Goal: Task Accomplishment & Management: Manage account settings

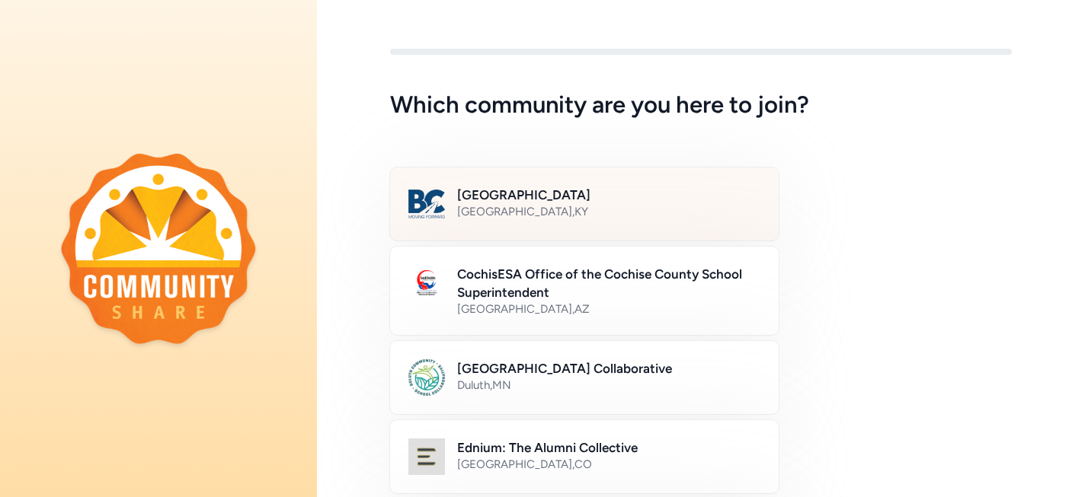
click at [520, 210] on div "[GEOGRAPHIC_DATA] , [GEOGRAPHIC_DATA]" at bounding box center [608, 211] width 303 height 15
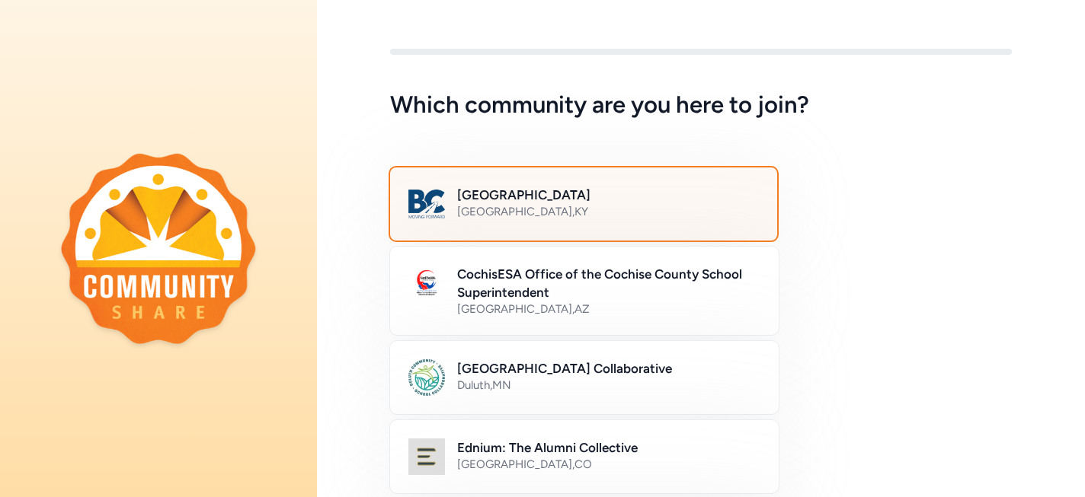
click at [569, 195] on h2 "[GEOGRAPHIC_DATA]" at bounding box center [608, 195] width 302 height 18
click at [709, 201] on h2 "[GEOGRAPHIC_DATA]" at bounding box center [608, 195] width 302 height 18
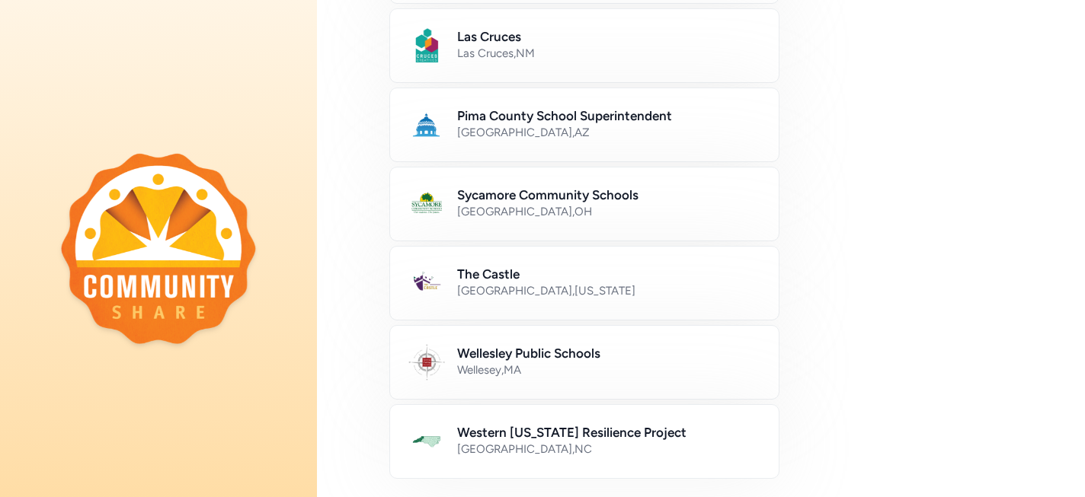
scroll to position [959, 0]
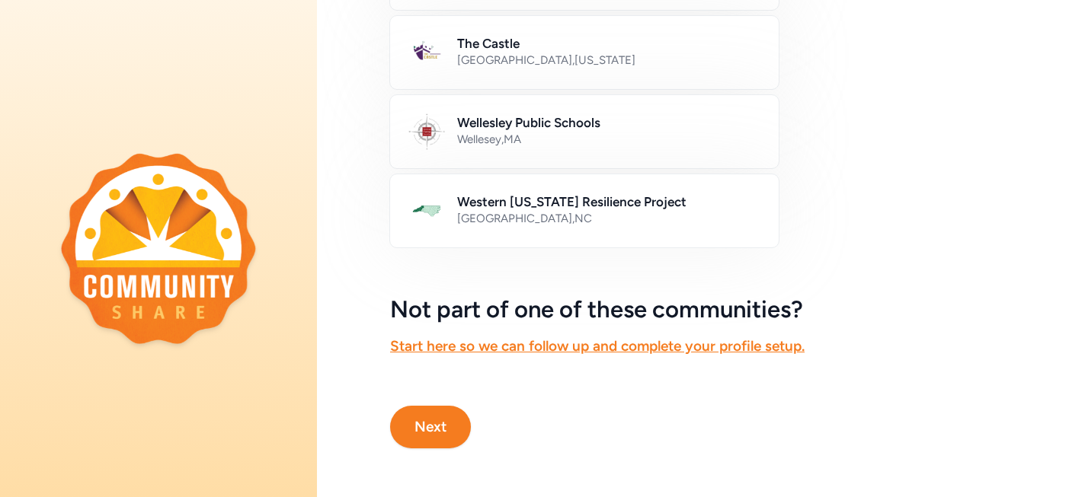
click at [431, 424] on button "Next" at bounding box center [430, 427] width 81 height 43
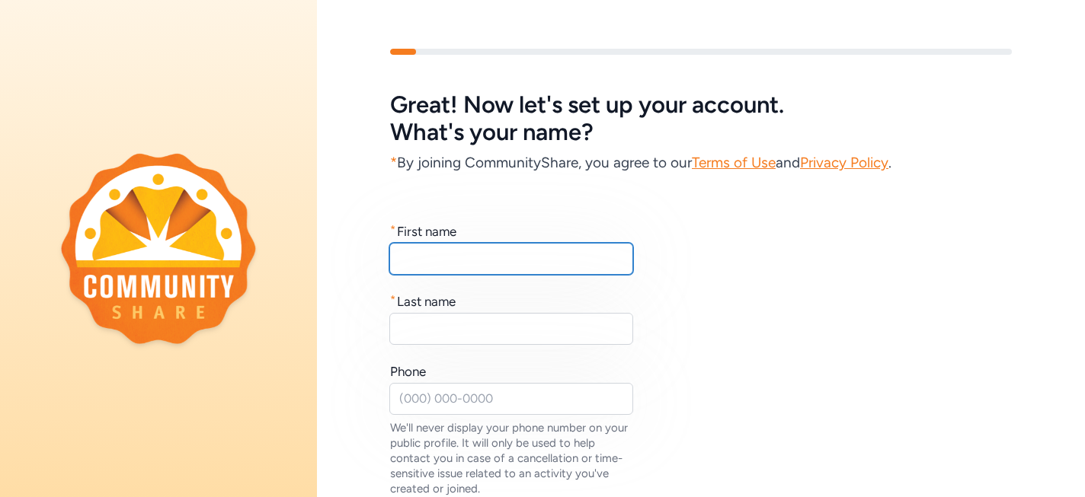
click at [509, 262] on input "text" at bounding box center [511, 259] width 244 height 32
type input "Chase"
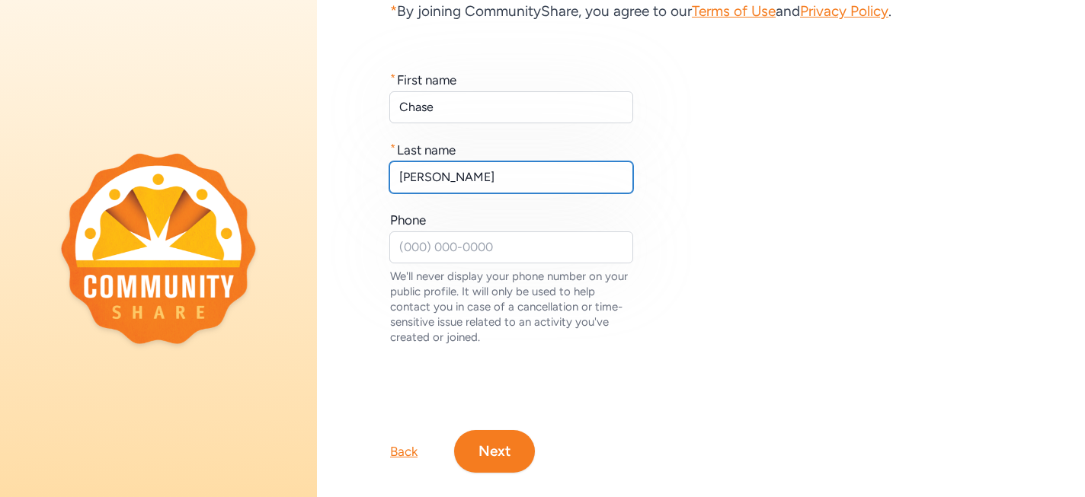
scroll to position [176, 0]
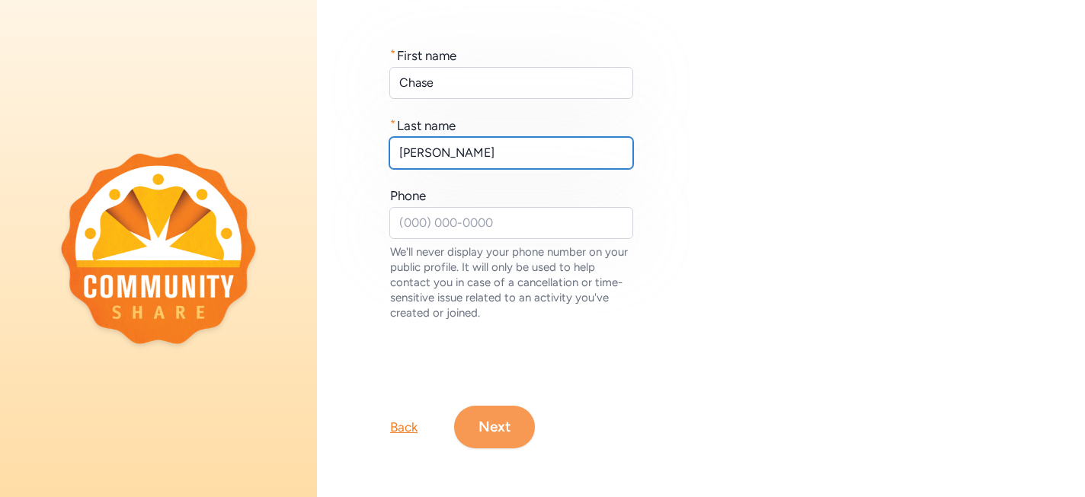
type input "[PERSON_NAME]"
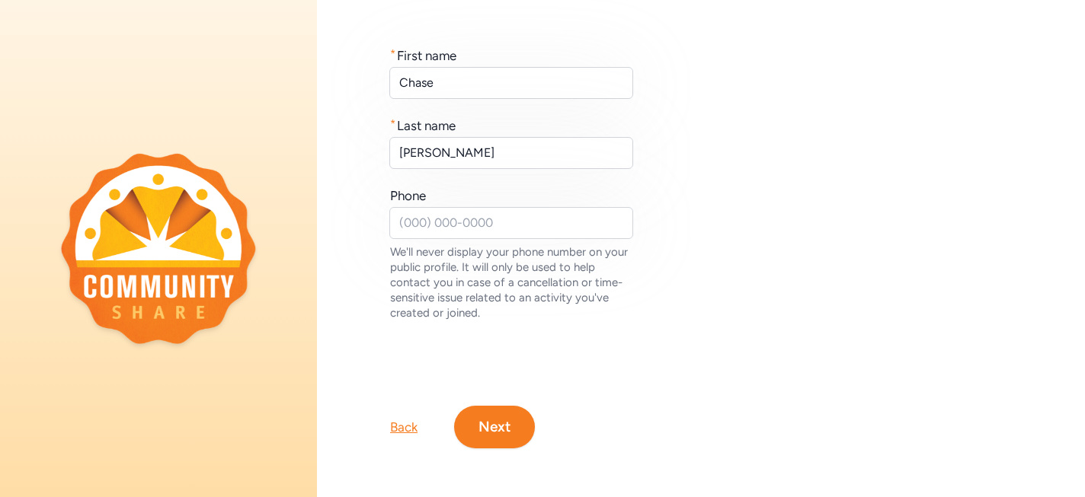
click at [506, 429] on button "Next" at bounding box center [494, 427] width 81 height 43
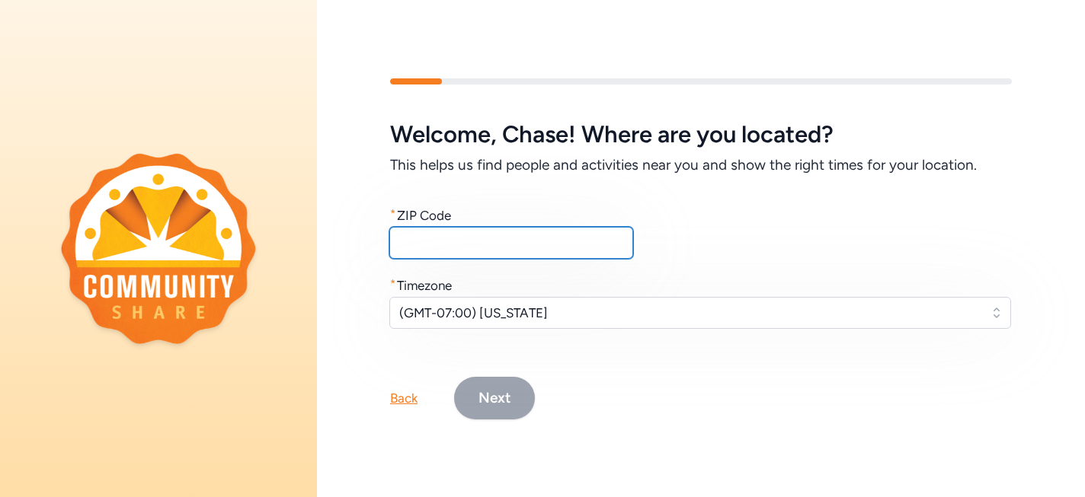
click at [499, 241] on input "text" at bounding box center [511, 243] width 244 height 32
type input "42701"
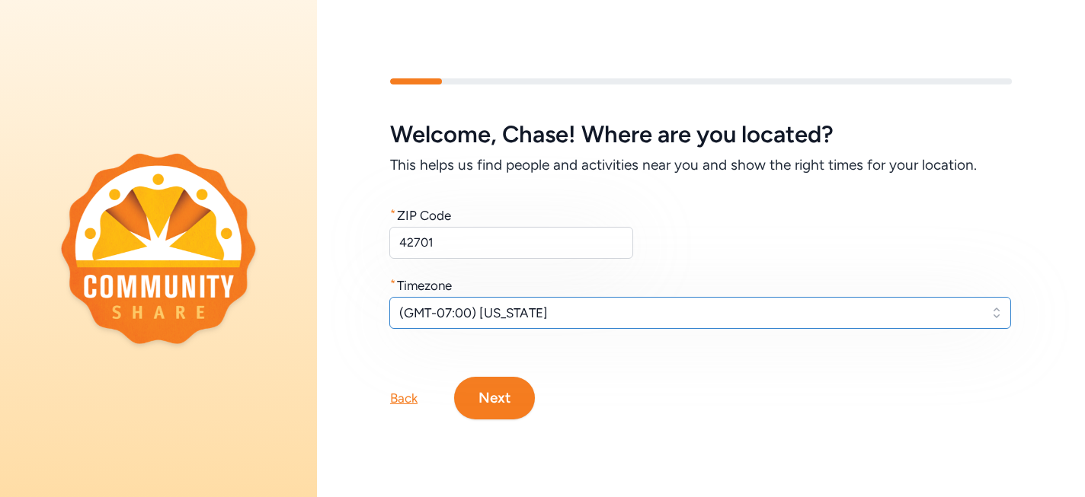
click at [552, 307] on span "(GMT-07:00) [US_STATE]" at bounding box center [689, 313] width 581 height 18
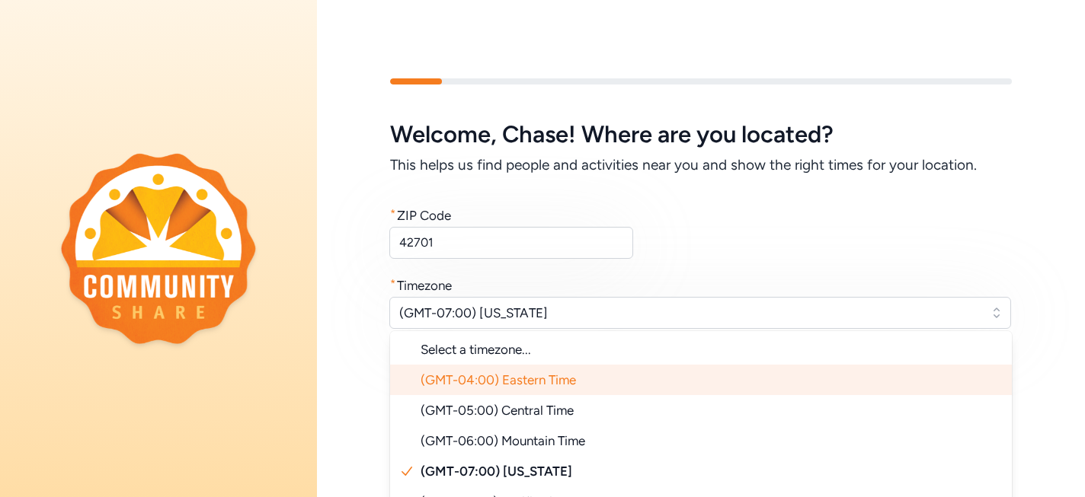
click at [567, 384] on span "(GMT-04:00) Eastern Time" at bounding box center [498, 380] width 155 height 15
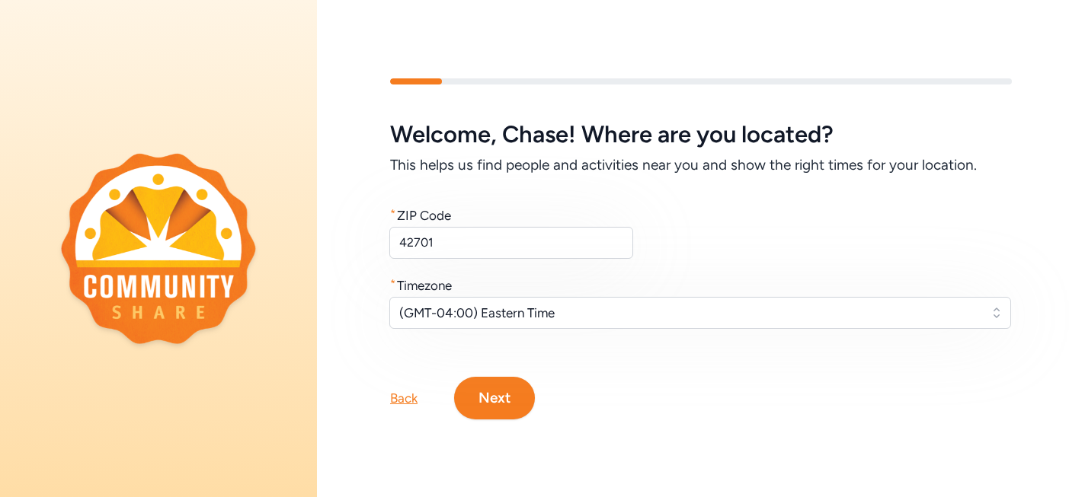
click at [522, 392] on button "Next" at bounding box center [494, 398] width 81 height 43
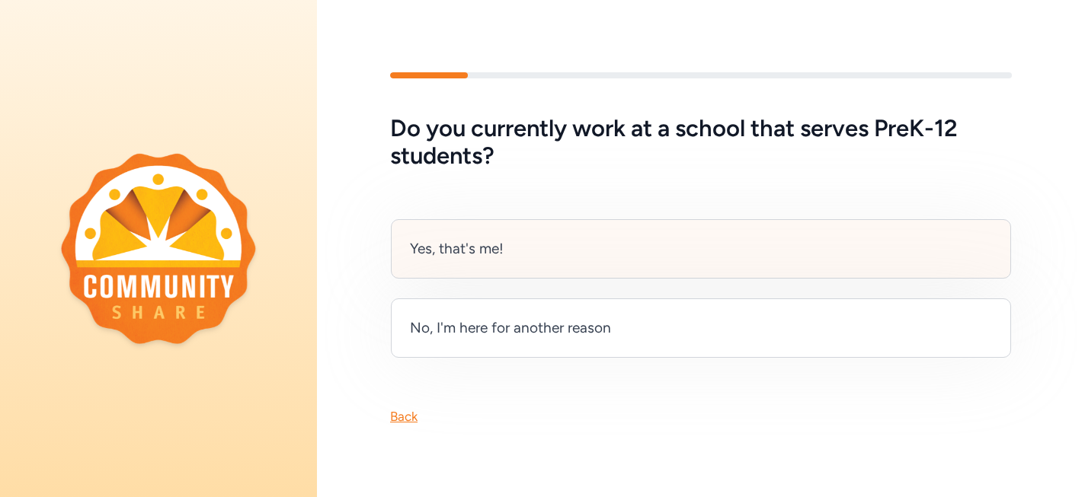
click at [475, 251] on div "Yes, that's me!" at bounding box center [457, 248] width 94 height 21
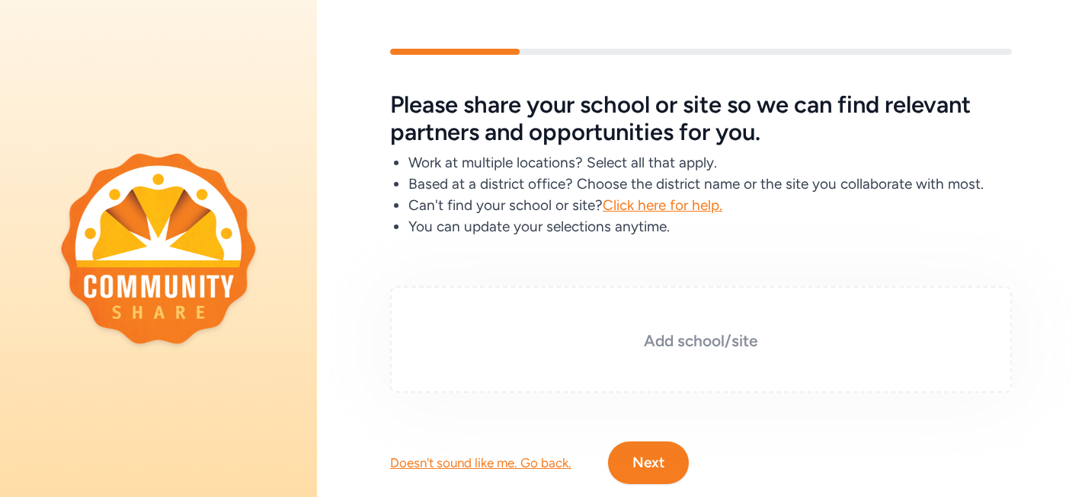
click at [639, 349] on h3 "Add school/site" at bounding box center [700, 341] width 545 height 21
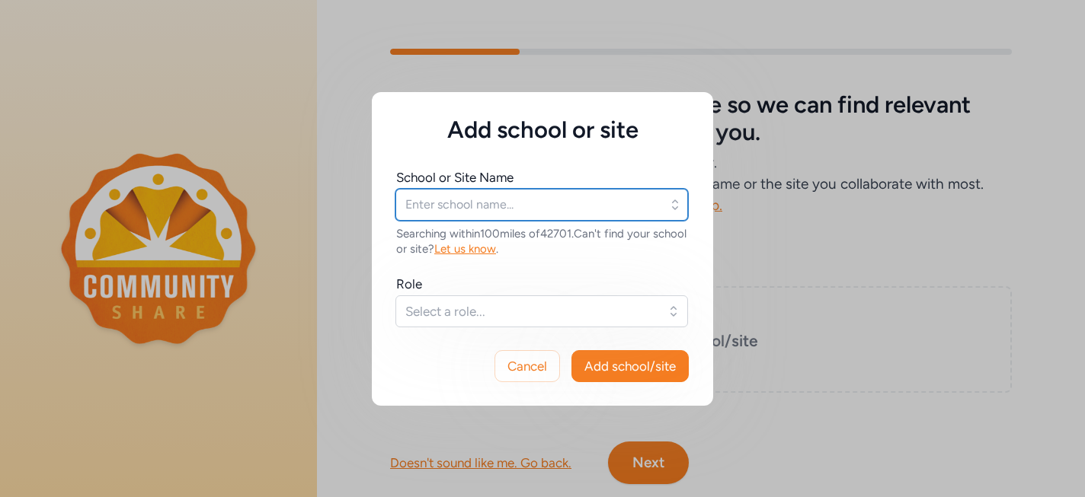
click at [580, 205] on input "text" at bounding box center [541, 205] width 293 height 32
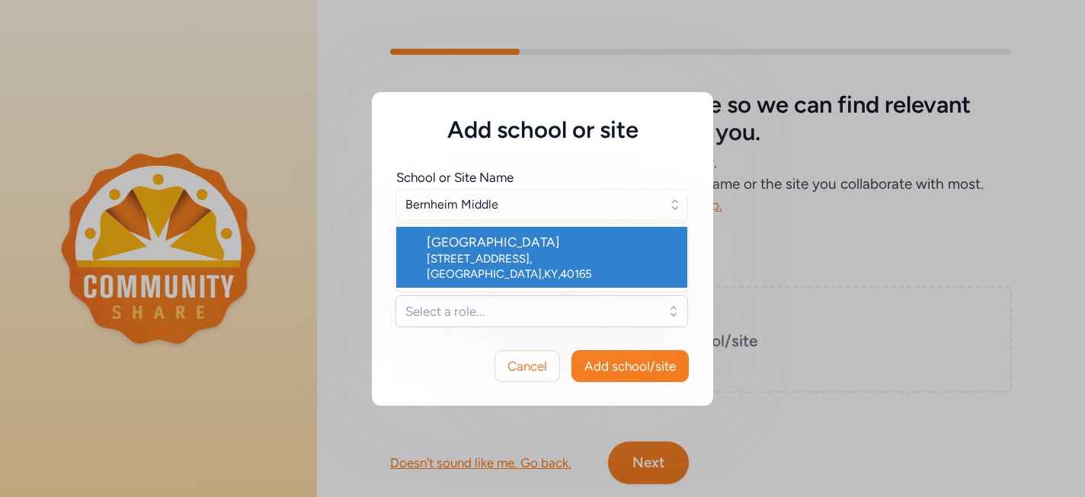
click at [555, 240] on div "[GEOGRAPHIC_DATA]" at bounding box center [551, 242] width 248 height 18
type input "[GEOGRAPHIC_DATA]"
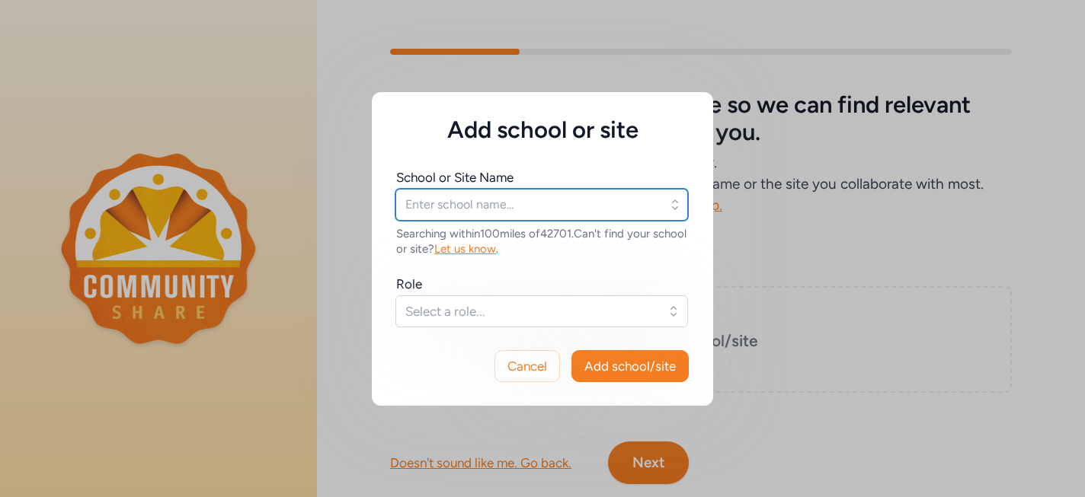
type input "[GEOGRAPHIC_DATA]"
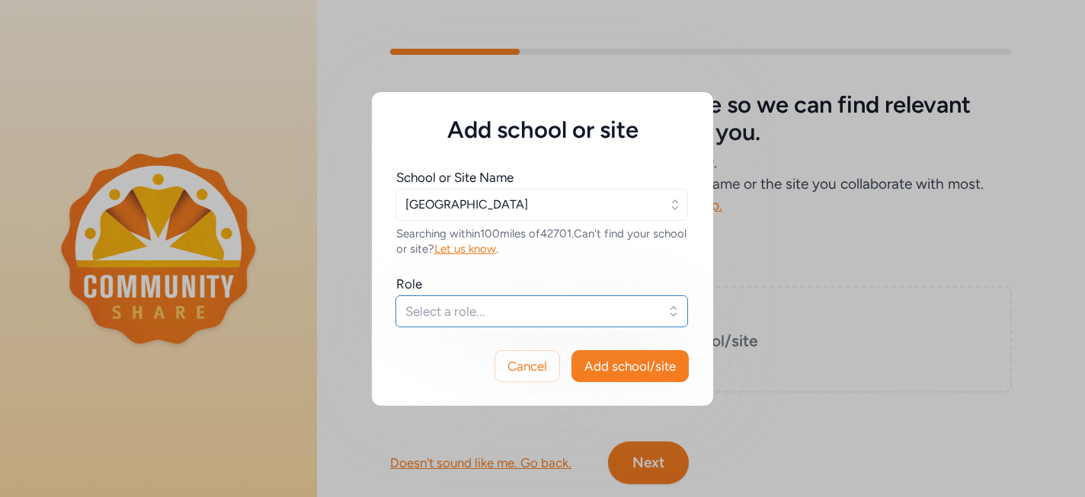
click at [484, 310] on span "Select a role..." at bounding box center [530, 311] width 251 height 18
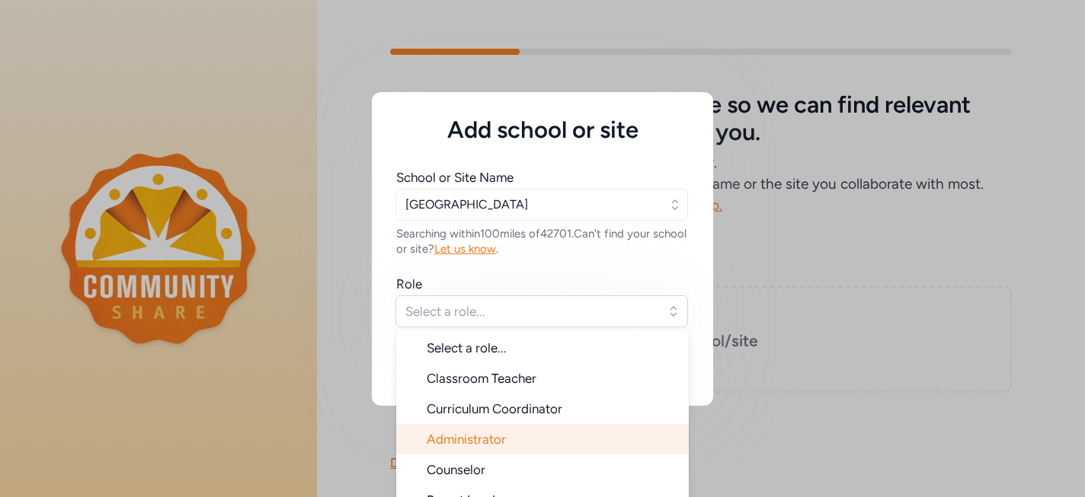
click at [504, 438] on span "Administrator" at bounding box center [466, 439] width 79 height 15
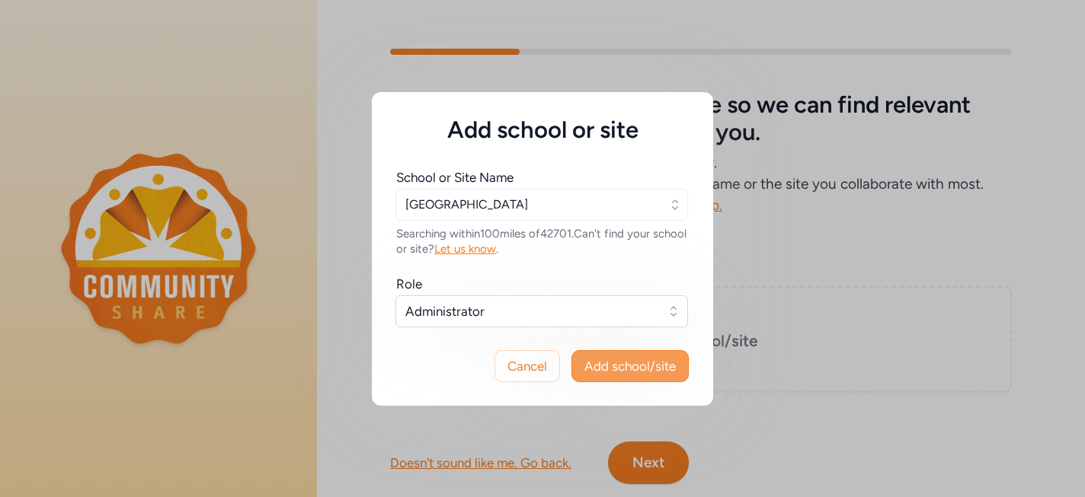
click at [598, 363] on span "Add school/site" at bounding box center [629, 366] width 91 height 18
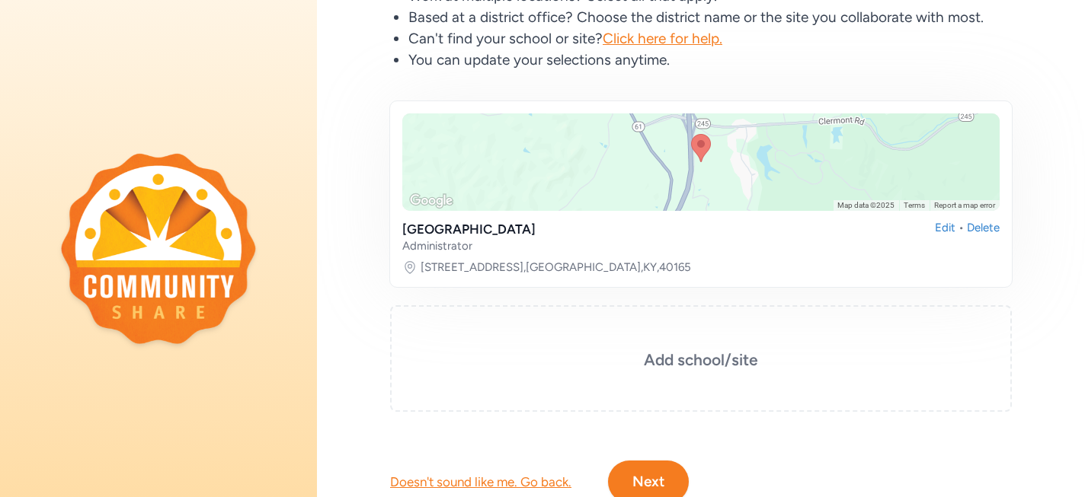
scroll to position [222, 0]
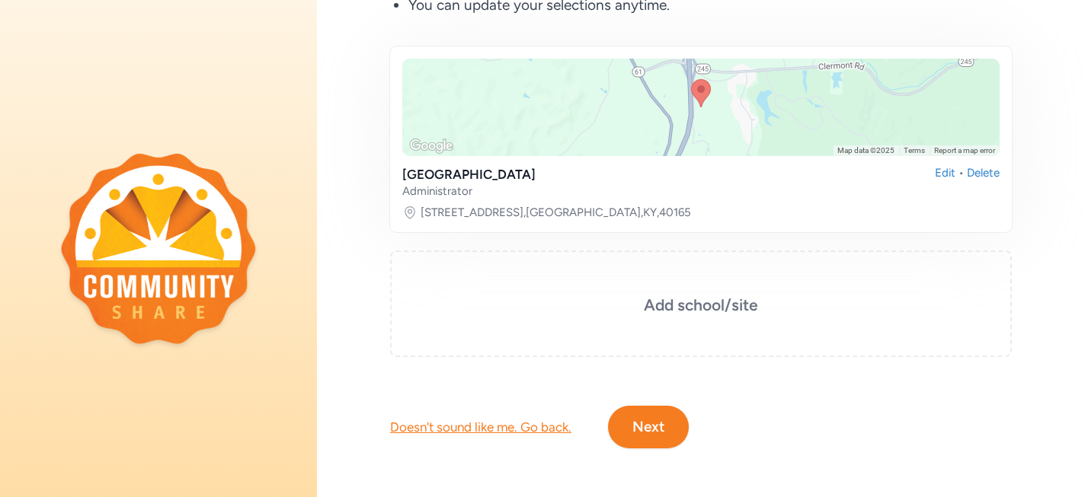
click at [640, 427] on button "Next" at bounding box center [648, 427] width 81 height 43
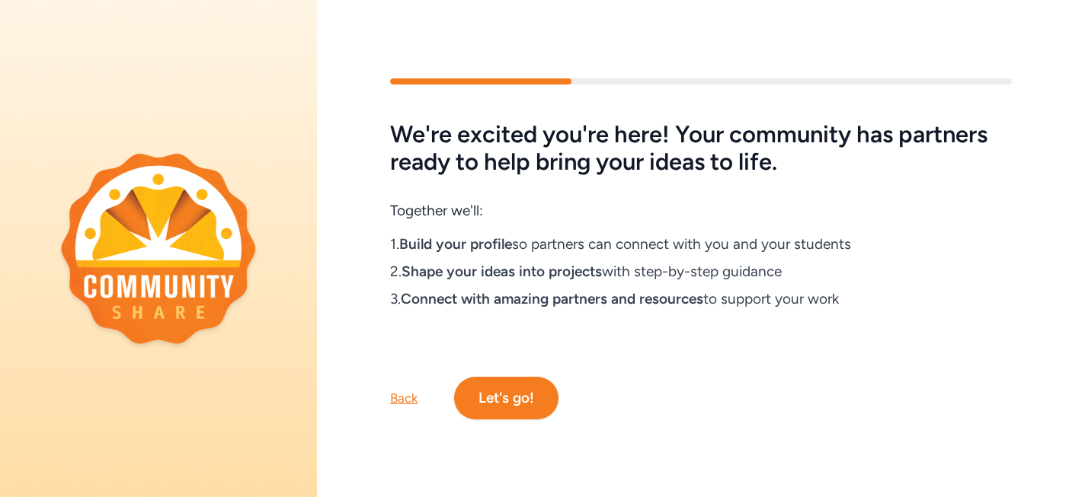
click at [509, 398] on button "Let's go!" at bounding box center [506, 398] width 104 height 43
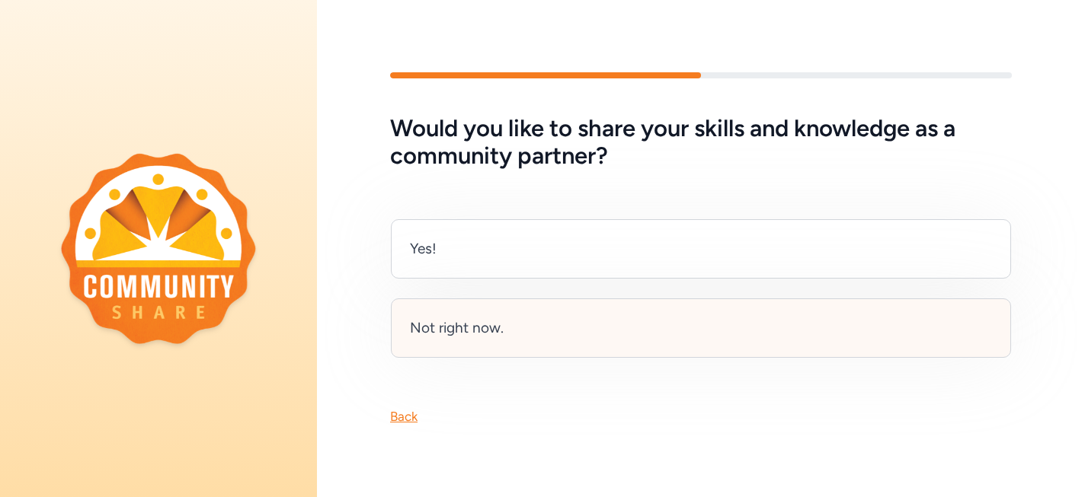
click at [518, 327] on div "Not right now." at bounding box center [701, 328] width 620 height 59
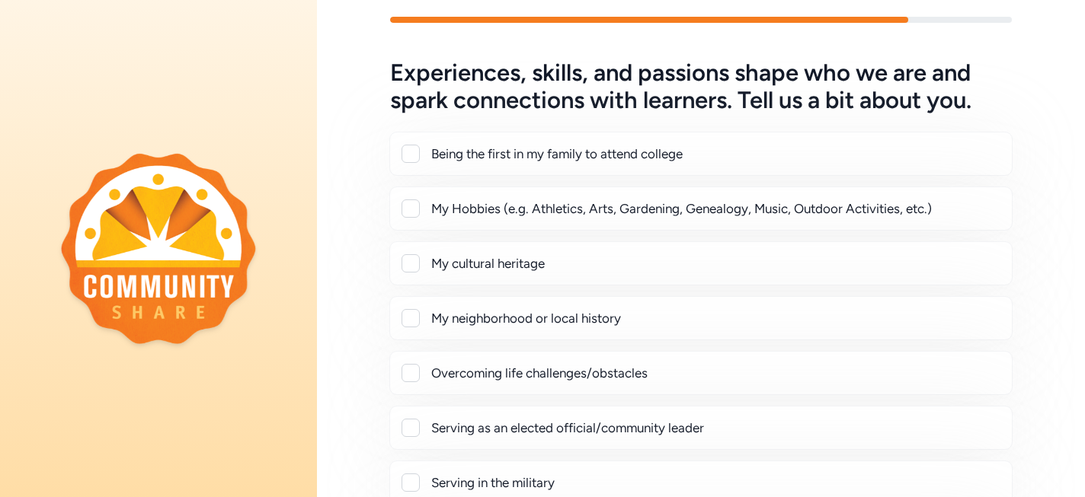
scroll to position [38, 0]
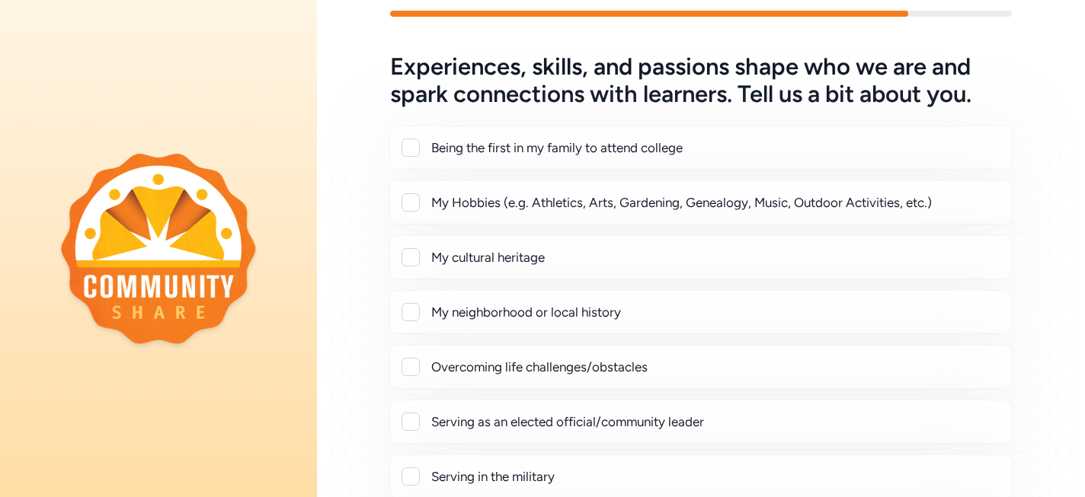
click at [411, 206] on div at bounding box center [410, 203] width 18 height 18
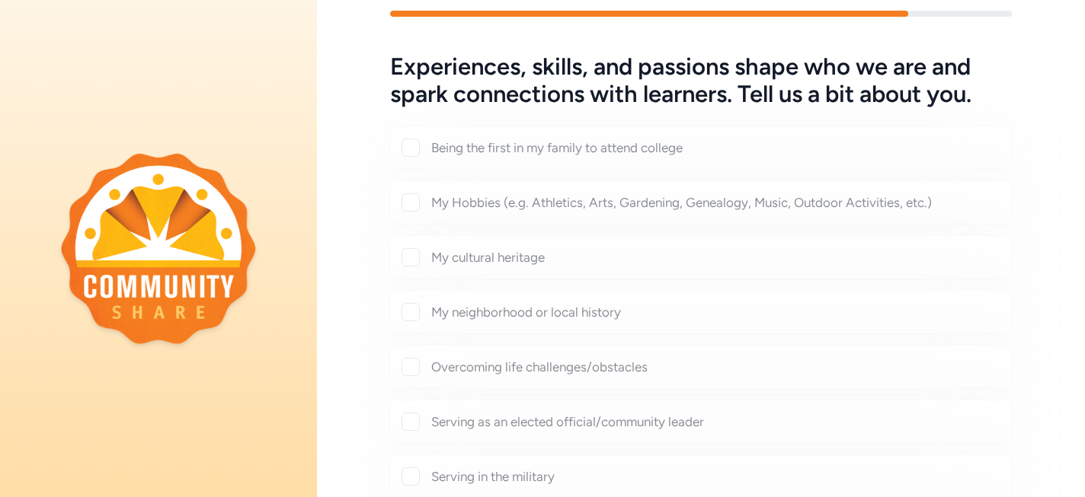
checkbox input "true"
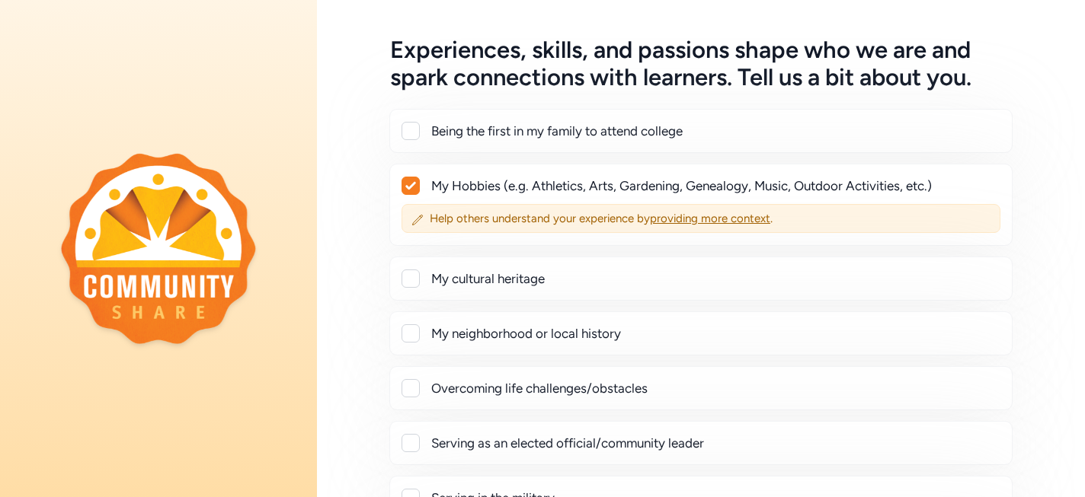
scroll to position [54, 0]
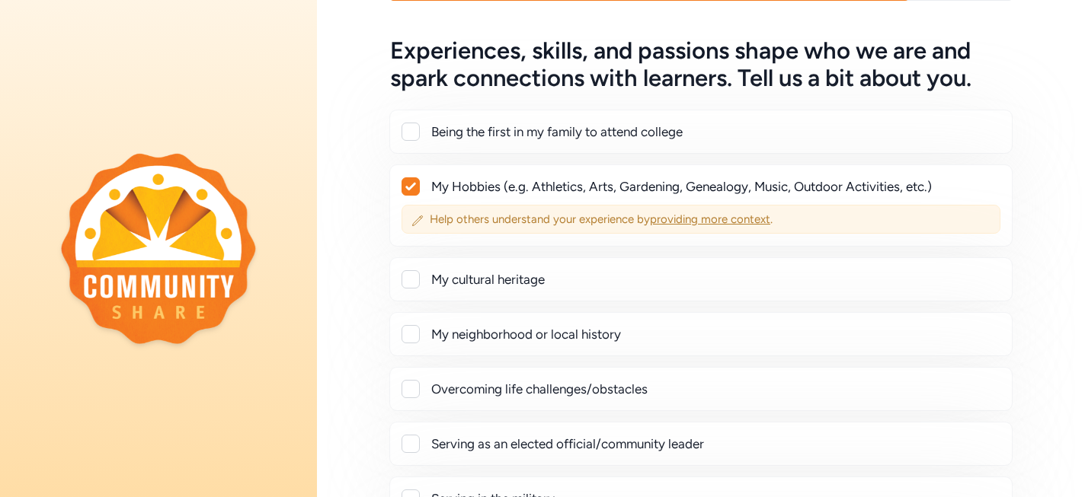
click at [727, 216] on span "providing more context" at bounding box center [710, 220] width 120 height 14
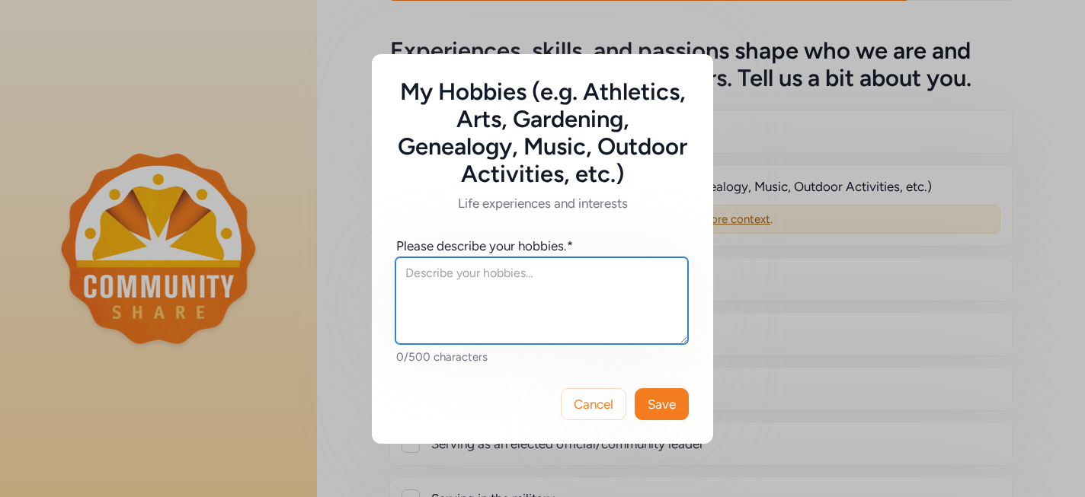
click at [568, 297] on textarea at bounding box center [541, 300] width 293 height 87
type textarea "I enjoy"
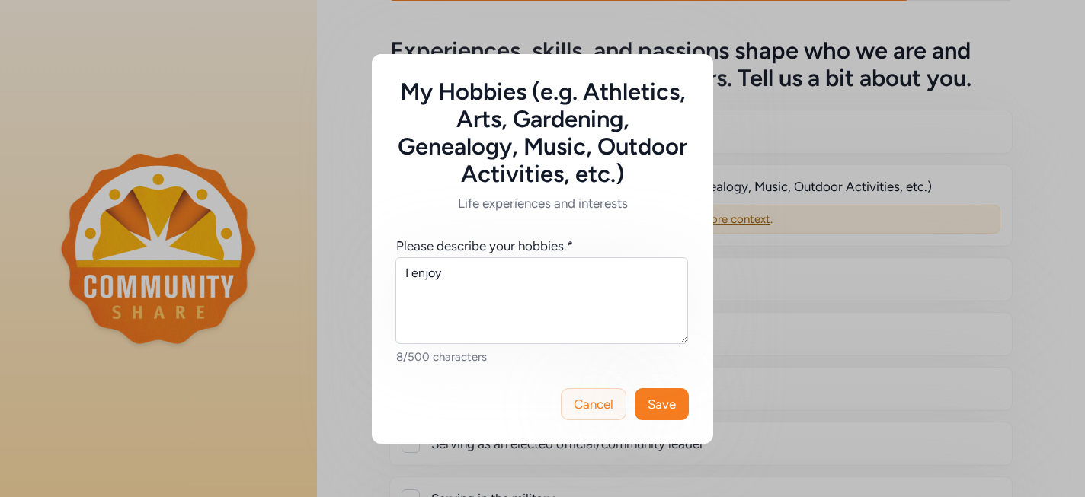
click at [614, 407] on button "Cancel" at bounding box center [594, 405] width 66 height 32
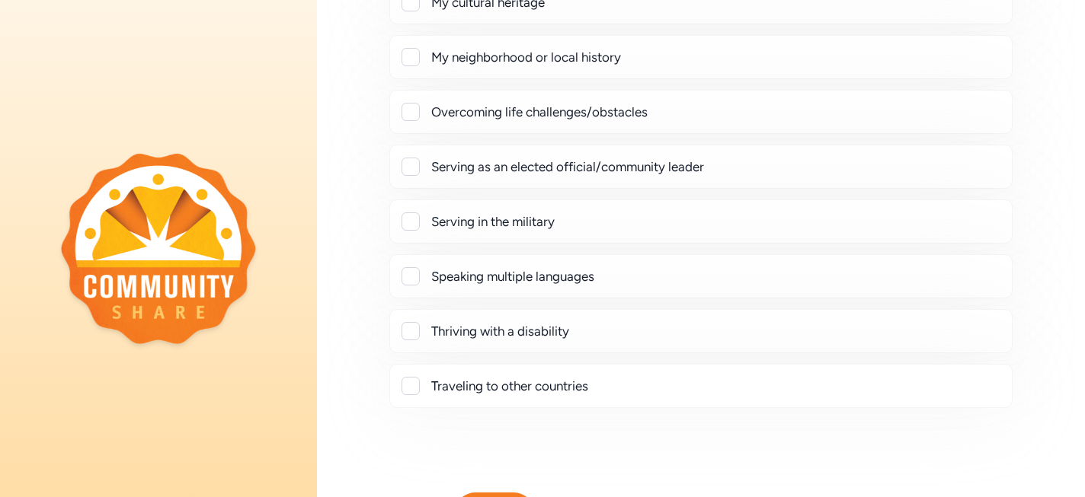
scroll to position [418, 0]
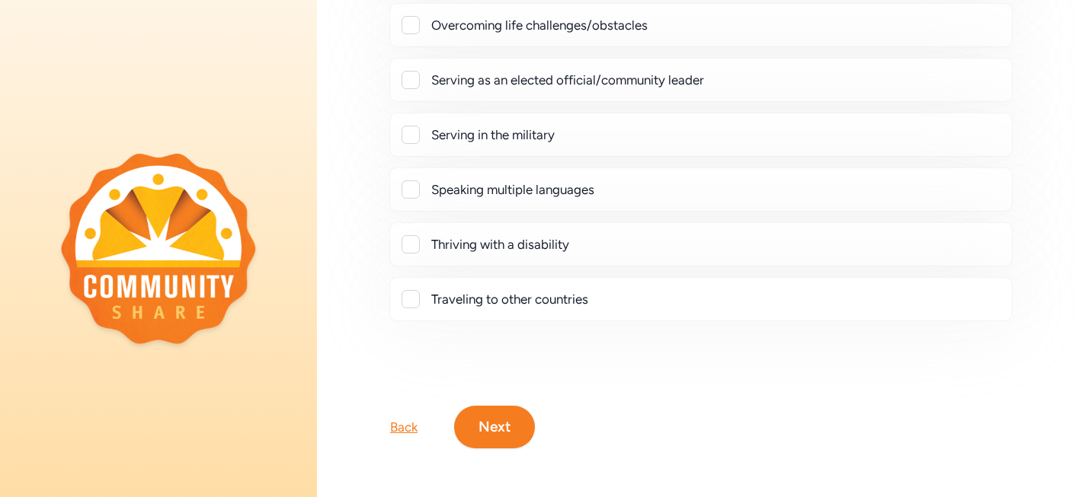
click at [517, 430] on button "Next" at bounding box center [494, 427] width 81 height 43
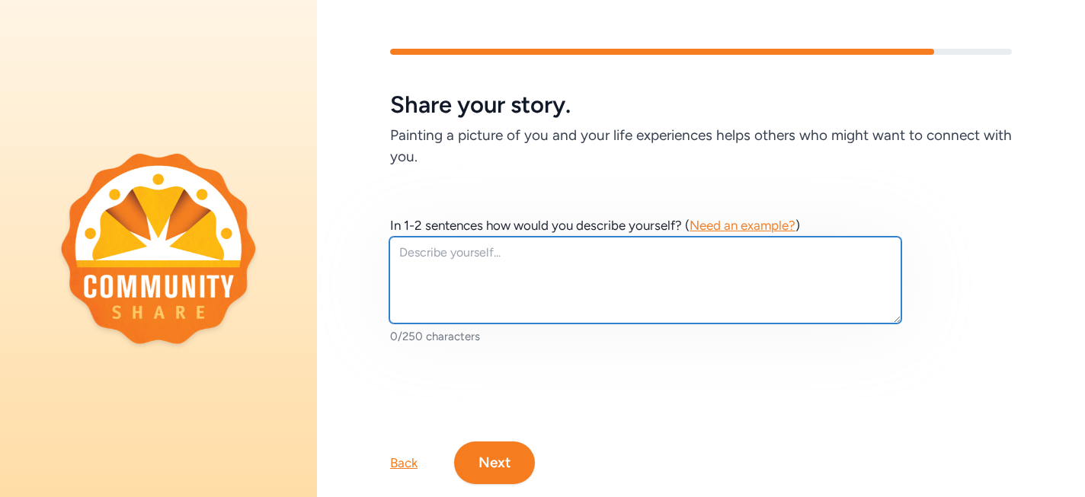
click at [604, 281] on textarea at bounding box center [645, 280] width 512 height 87
type textarea "I"
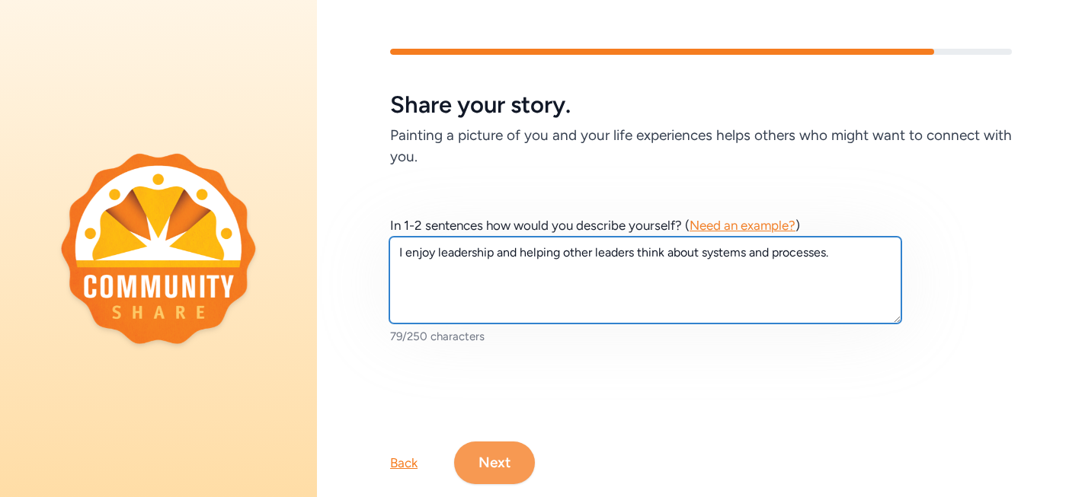
type textarea "I enjoy leadership and helping other leaders think about systems and processes."
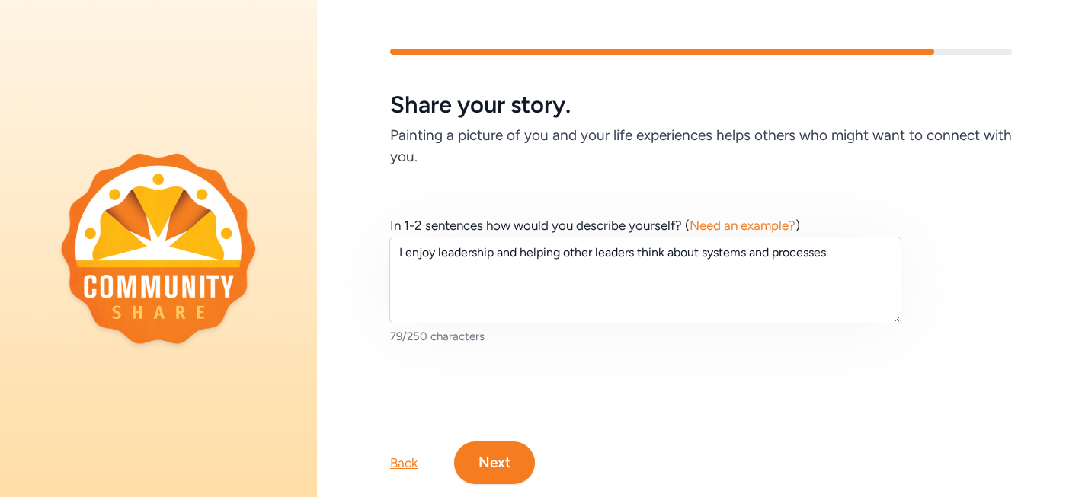
click at [513, 463] on button "Next" at bounding box center [494, 463] width 81 height 43
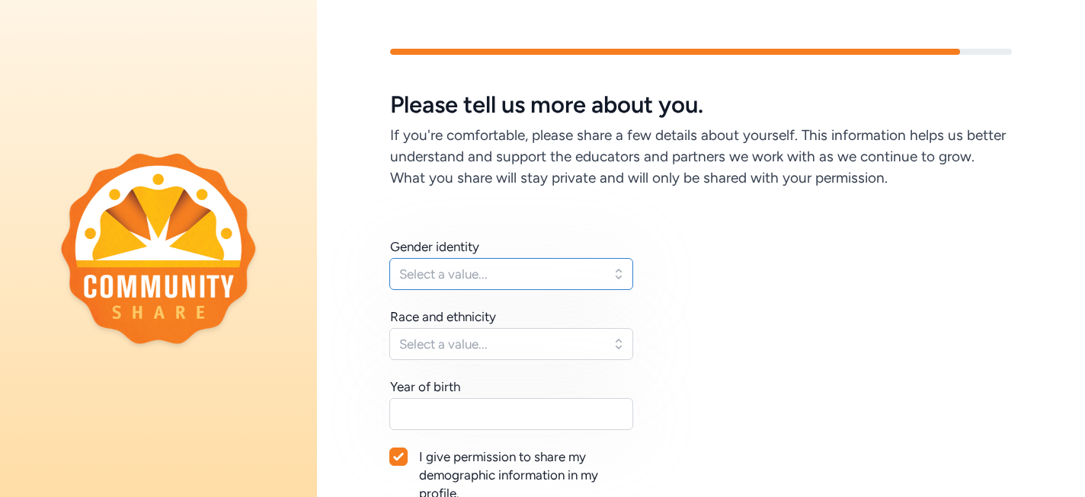
click at [615, 271] on button "Select a value..." at bounding box center [511, 274] width 244 height 32
click at [622, 275] on button "Select a value..." at bounding box center [511, 274] width 244 height 32
click at [613, 272] on button "Select a value..." at bounding box center [511, 274] width 244 height 32
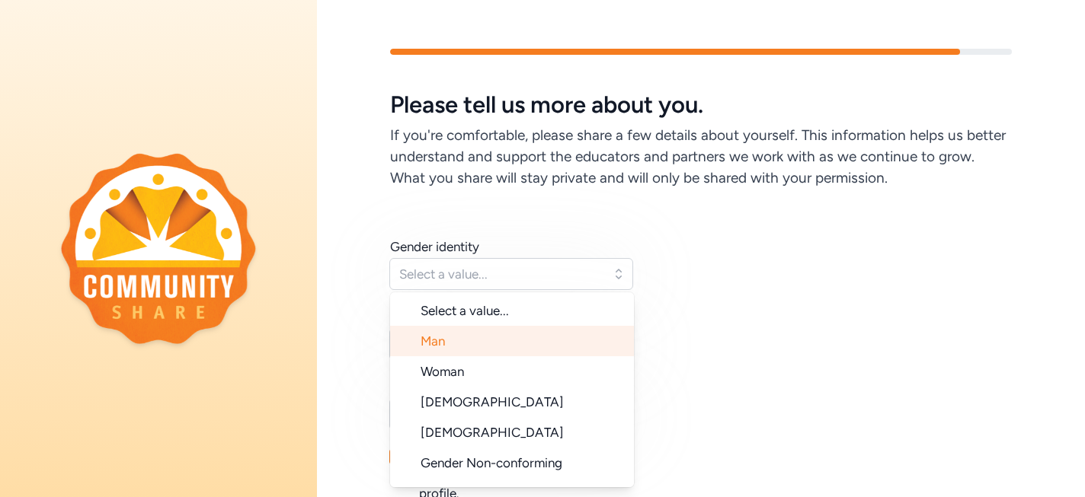
click at [538, 348] on li "Man" at bounding box center [512, 341] width 244 height 30
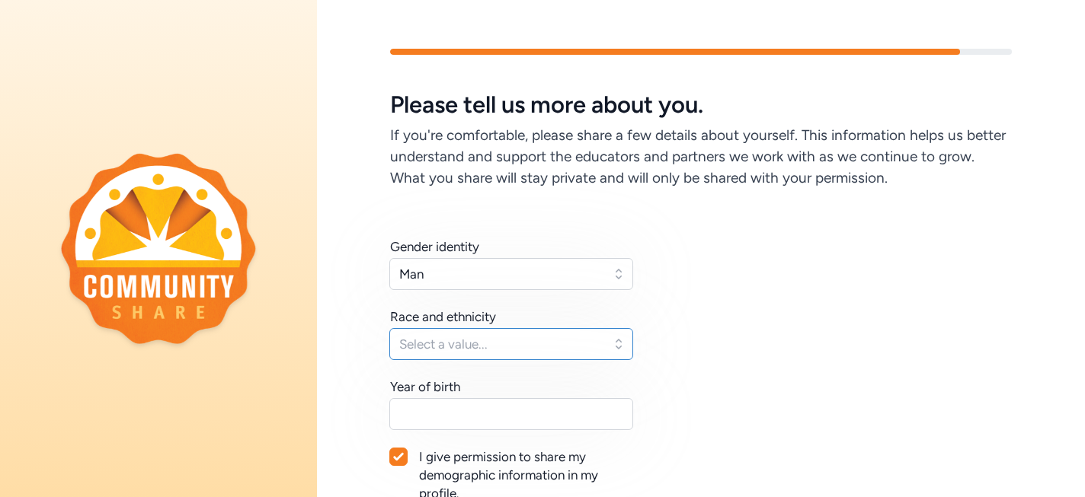
click at [494, 345] on span "Select a value..." at bounding box center [500, 344] width 203 height 18
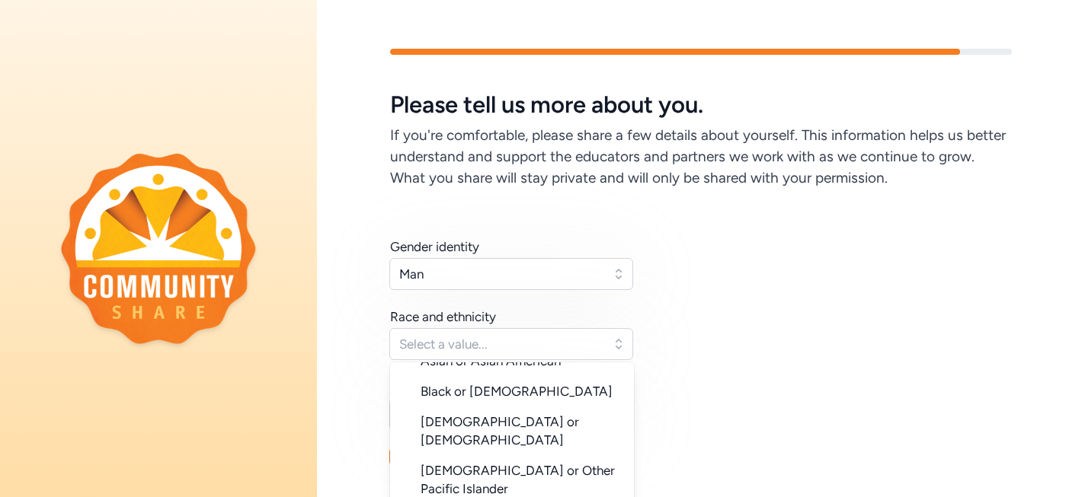
scroll to position [152, 0]
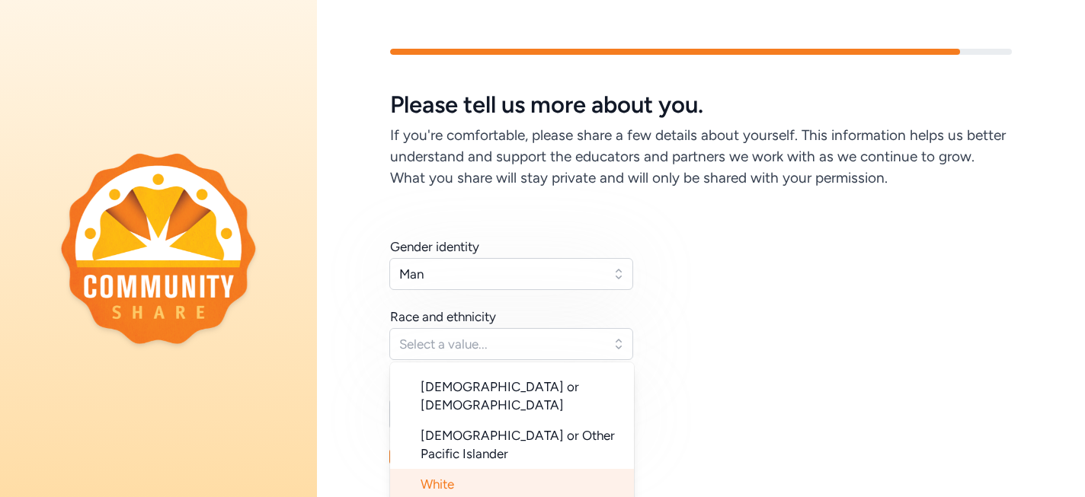
click at [472, 469] on li "White" at bounding box center [512, 484] width 244 height 30
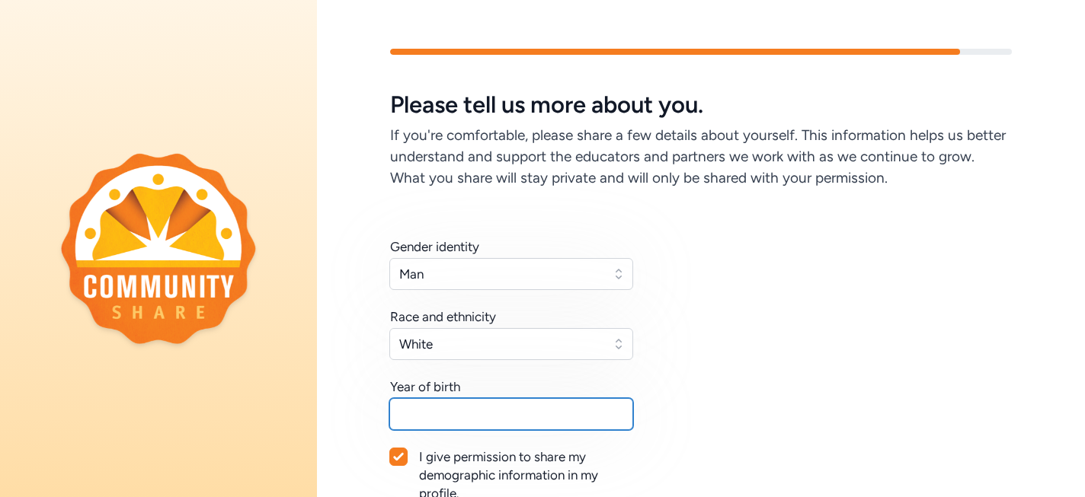
click at [479, 407] on input "text" at bounding box center [511, 414] width 244 height 32
type input "2"
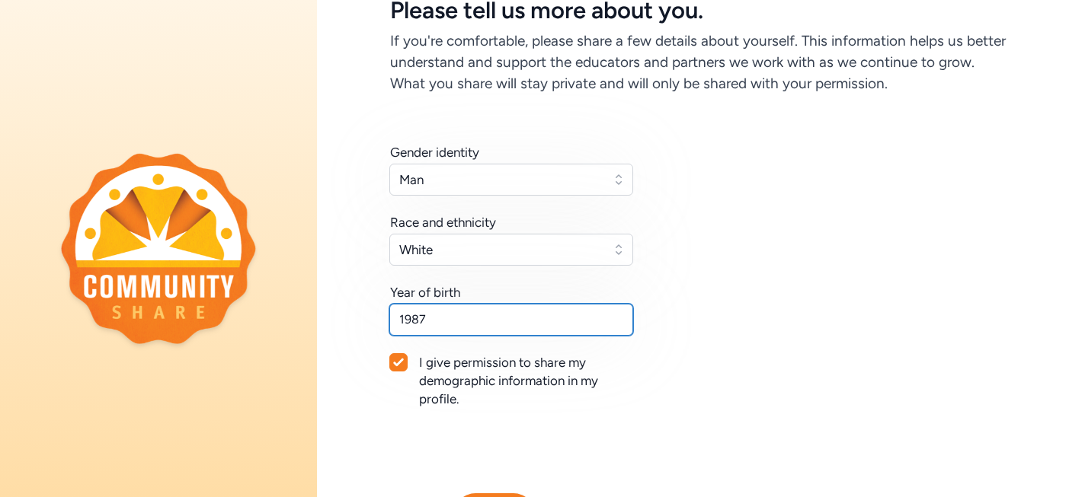
scroll to position [107, 0]
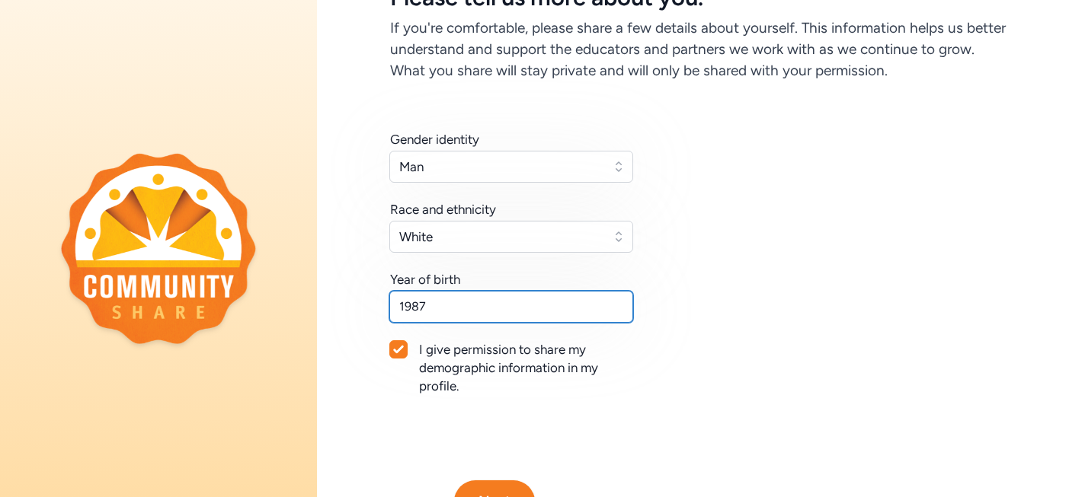
type input "1987"
click at [399, 350] on icon at bounding box center [398, 350] width 10 height 8
checkbox input "false"
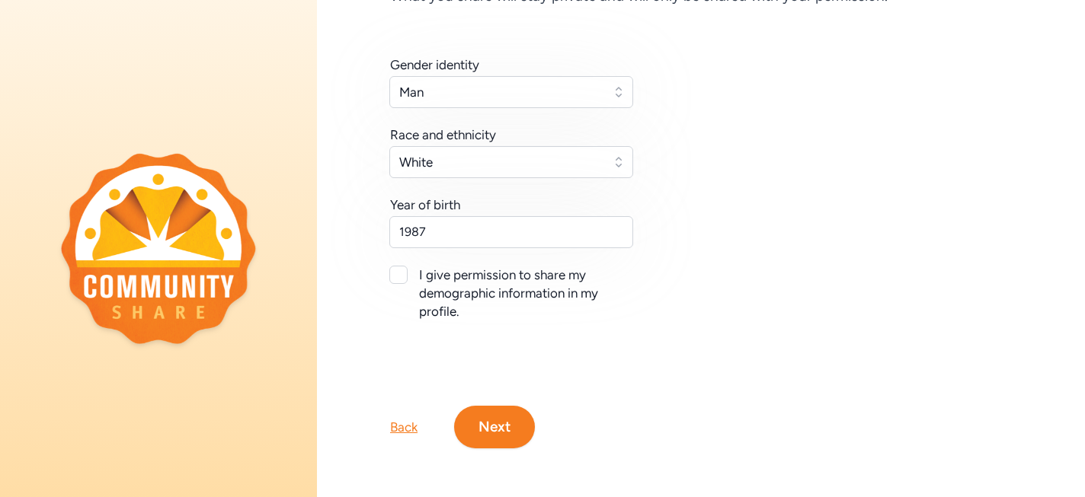
click at [510, 417] on button "Next" at bounding box center [494, 427] width 81 height 43
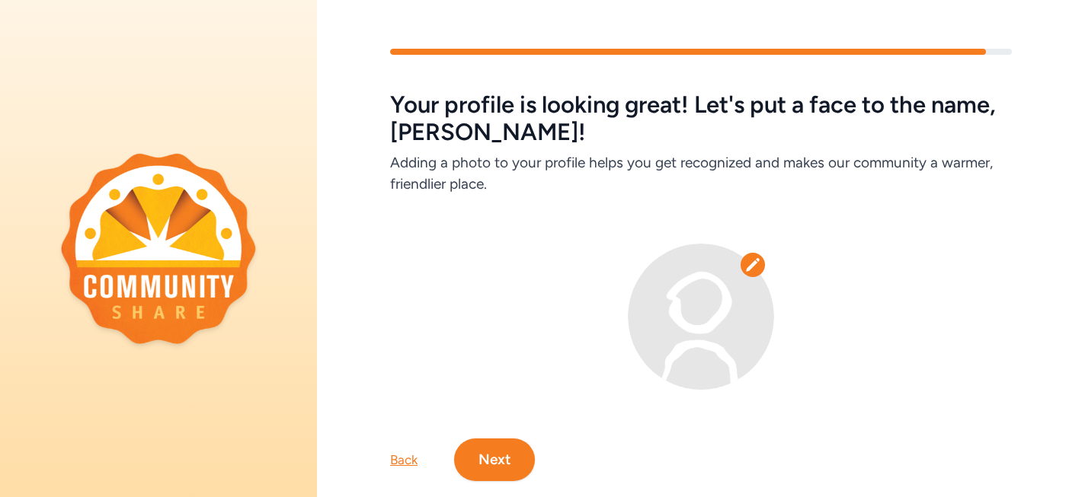
click at [517, 459] on button "Next" at bounding box center [494, 460] width 81 height 43
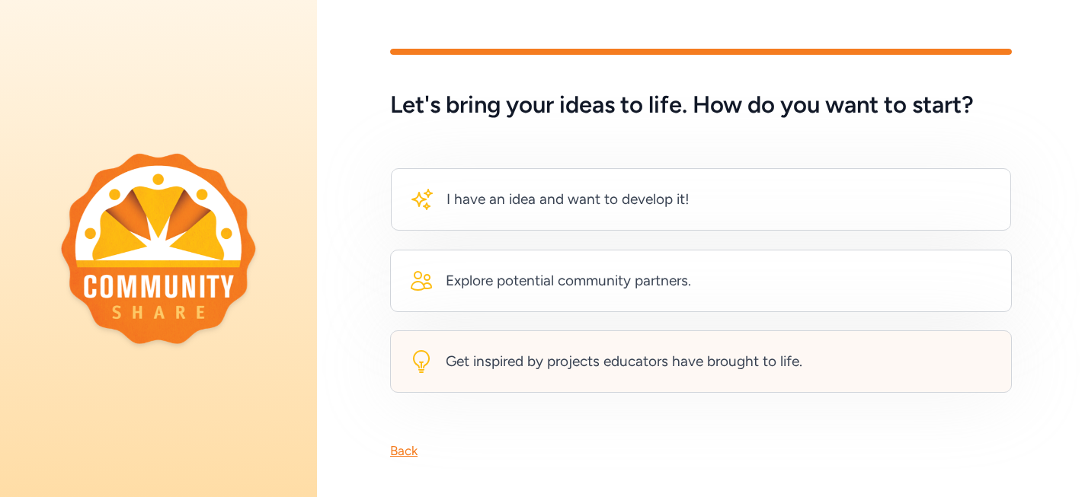
click at [602, 354] on div "Get inspired by projects educators have brought to life." at bounding box center [624, 361] width 357 height 21
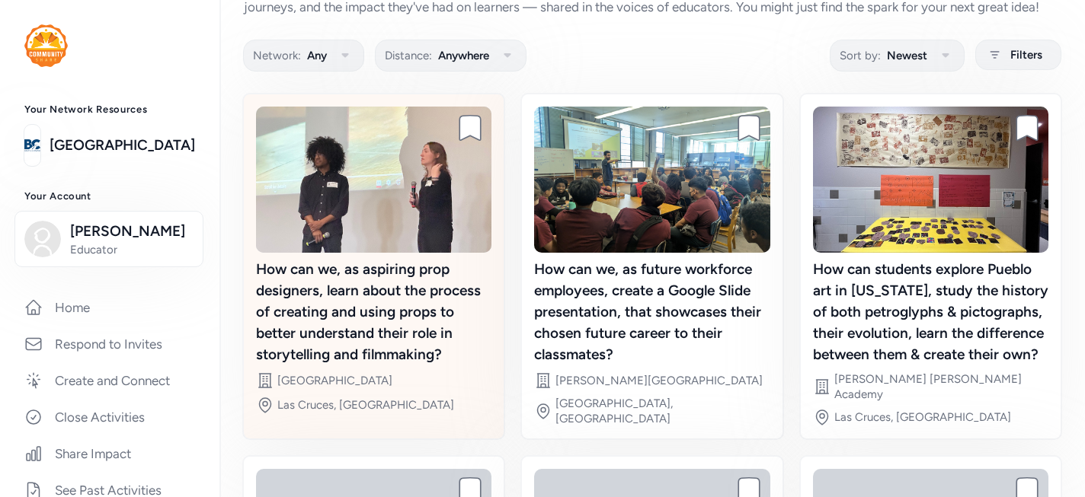
scroll to position [59, 0]
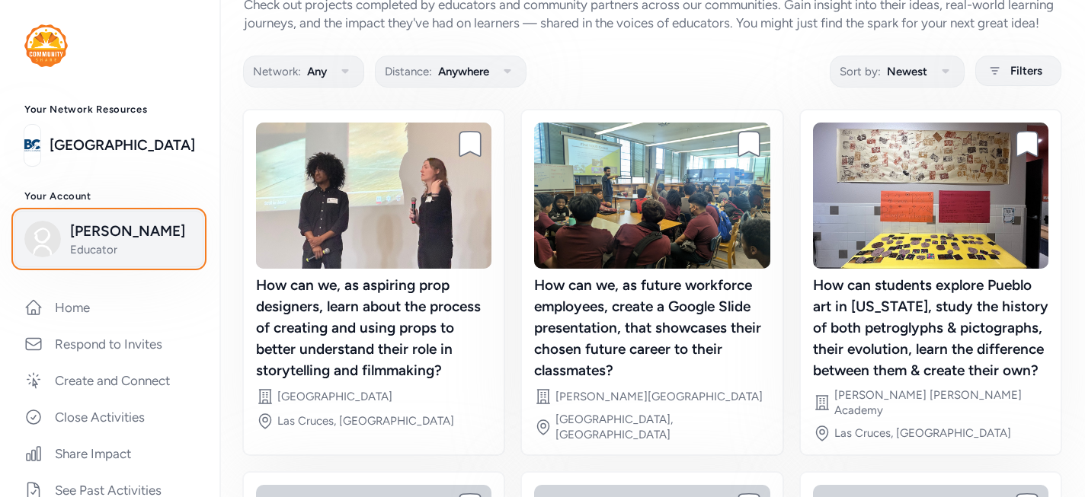
click at [143, 245] on span "Educator" at bounding box center [131, 249] width 123 height 15
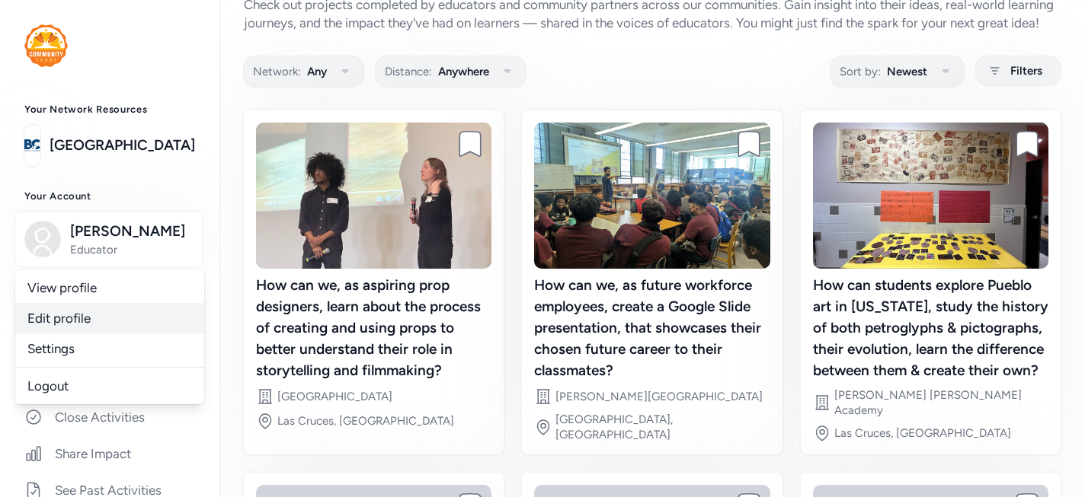
click at [88, 315] on link "Edit profile" at bounding box center [109, 318] width 189 height 30
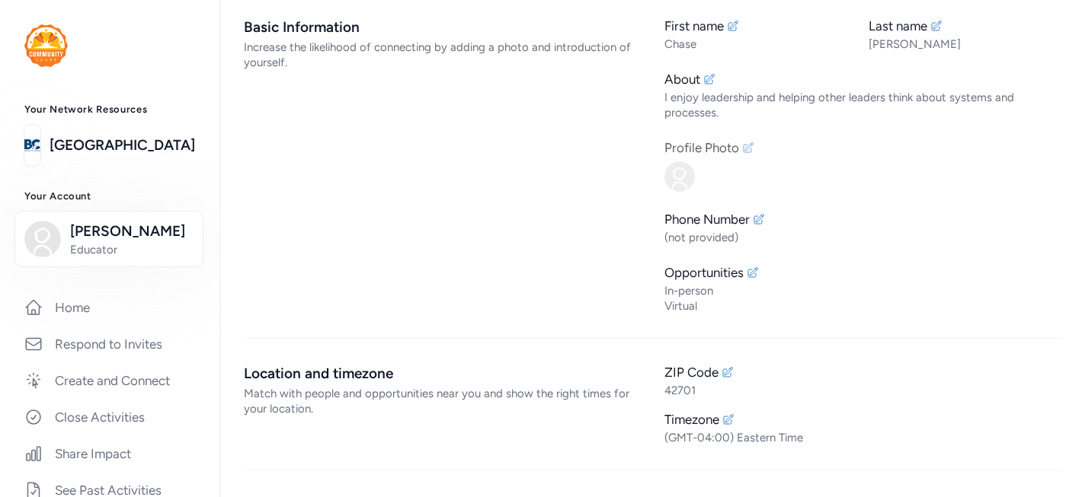
click at [744, 148] on icon at bounding box center [748, 148] width 12 height 12
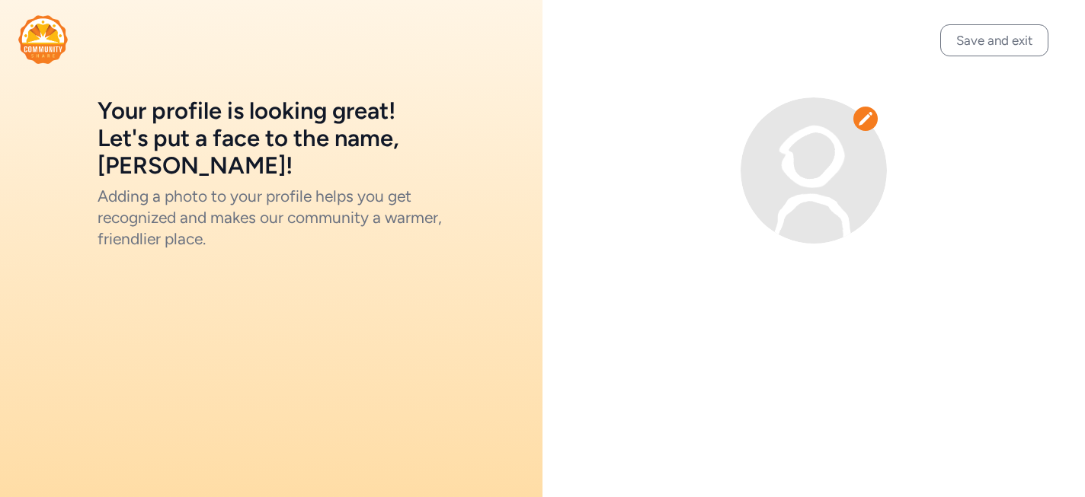
click at [861, 113] on icon at bounding box center [865, 118] width 15 height 15
click at [867, 120] on icon at bounding box center [865, 118] width 15 height 15
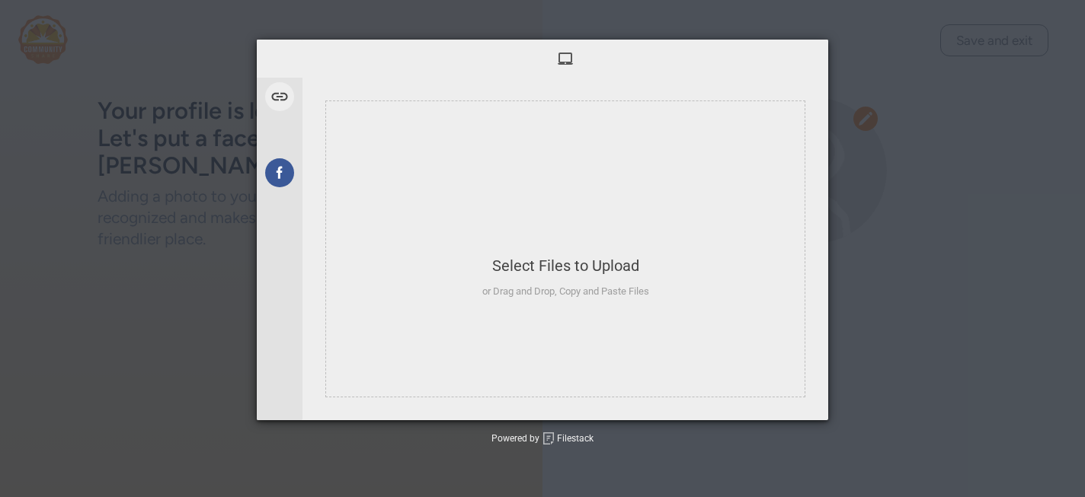
click at [830, 166] on img at bounding box center [813, 171] width 146 height 146
click at [582, 264] on div "Select Files to Upload" at bounding box center [565, 265] width 167 height 21
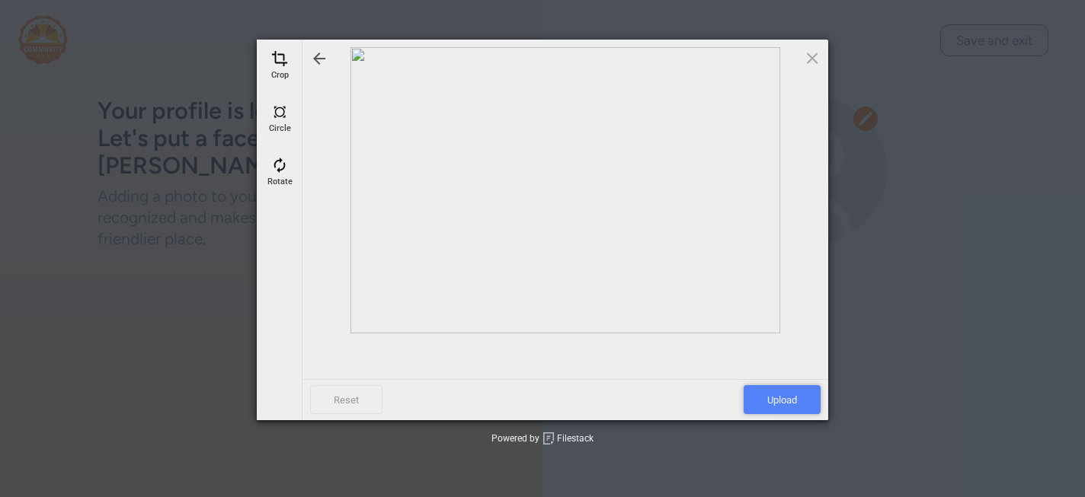
click at [787, 410] on span "Upload" at bounding box center [782, 399] width 77 height 29
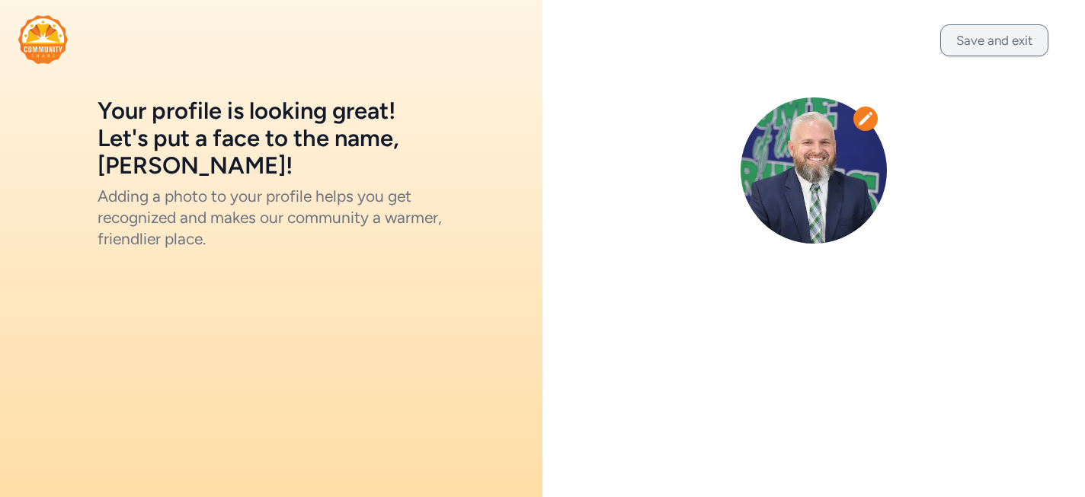
click at [987, 42] on button "Save and exit" at bounding box center [994, 40] width 108 height 32
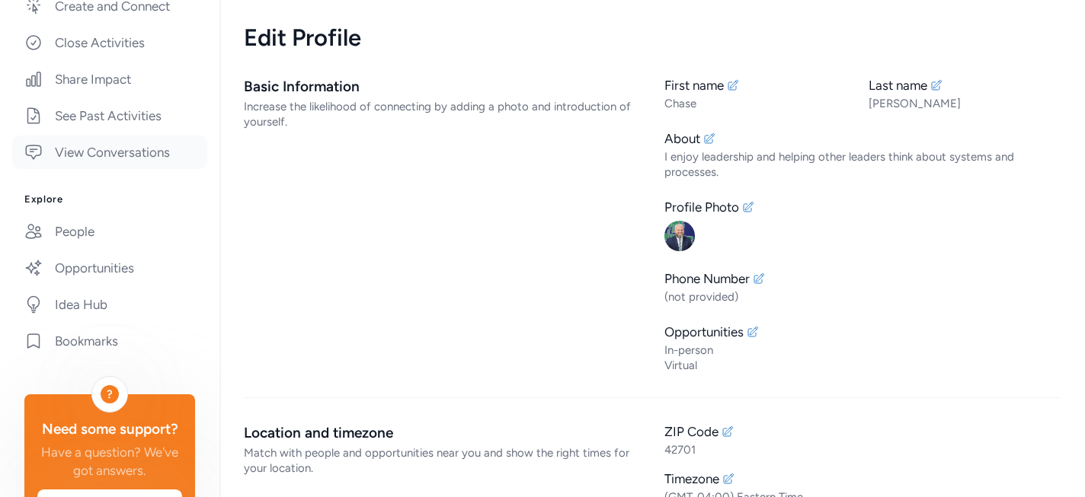
scroll to position [437, 0]
